Goal: Task Accomplishment & Management: Use online tool/utility

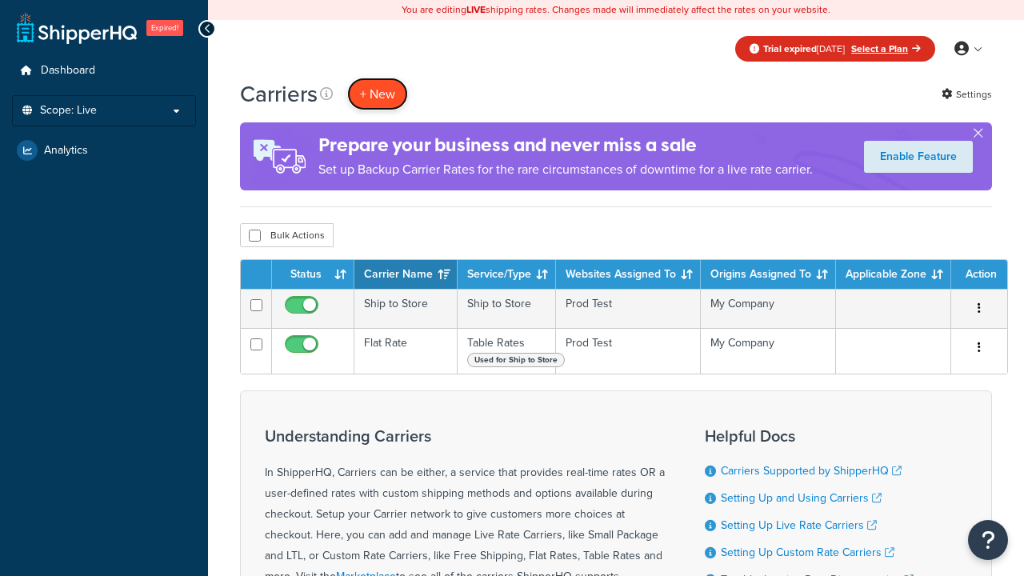
click at [378, 94] on button "+ New" at bounding box center [377, 94] width 61 height 33
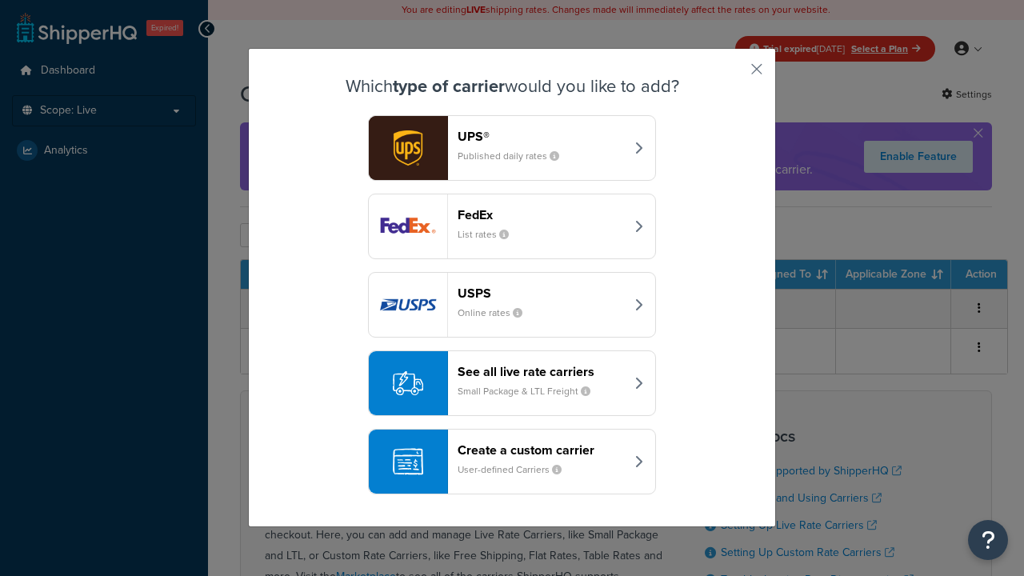
click at [512, 462] on div "Create a custom carrier User-defined Carriers" at bounding box center [541, 462] width 167 height 38
